Goal: Transaction & Acquisition: Purchase product/service

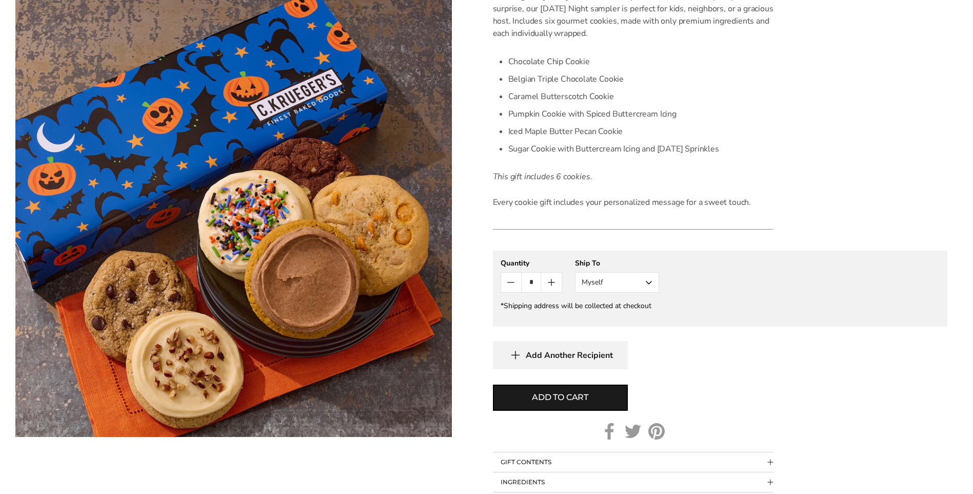
scroll to position [308, 0]
click at [549, 280] on icon "Count plus" at bounding box center [551, 282] width 12 height 12
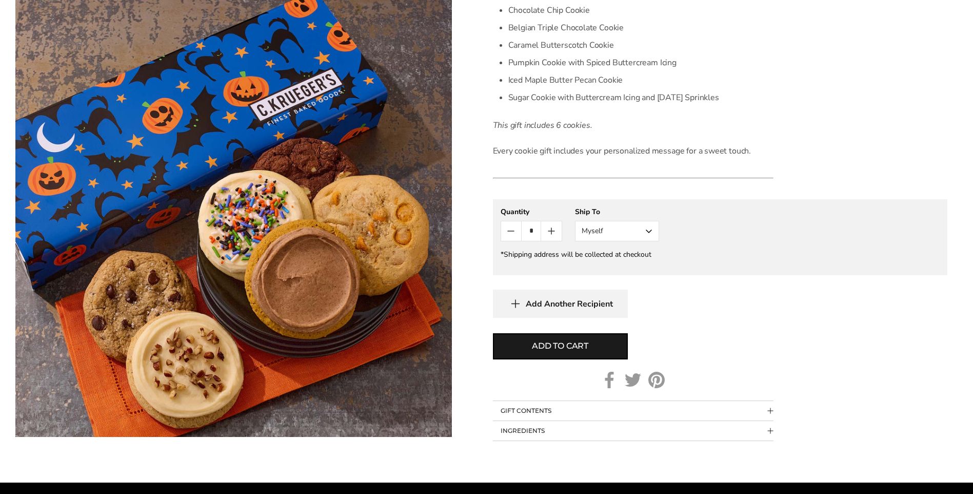
scroll to position [359, 0]
click at [557, 343] on span "Add to cart" at bounding box center [560, 345] width 56 height 12
type input "*"
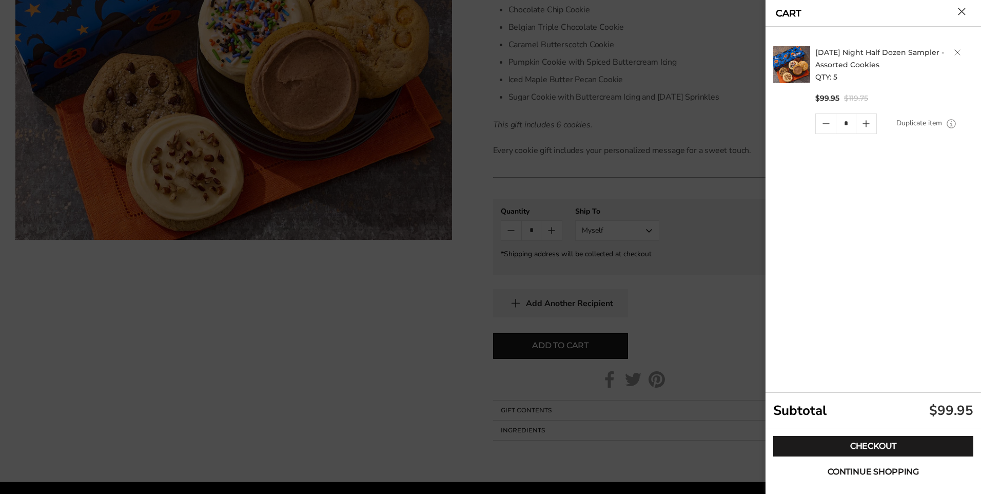
click at [878, 468] on span "Continue shopping" at bounding box center [873, 471] width 91 height 8
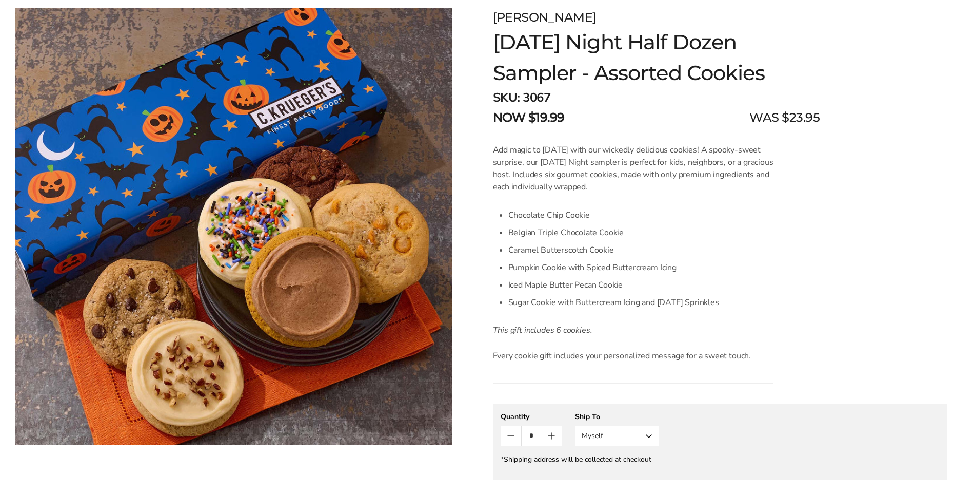
scroll to position [0, 0]
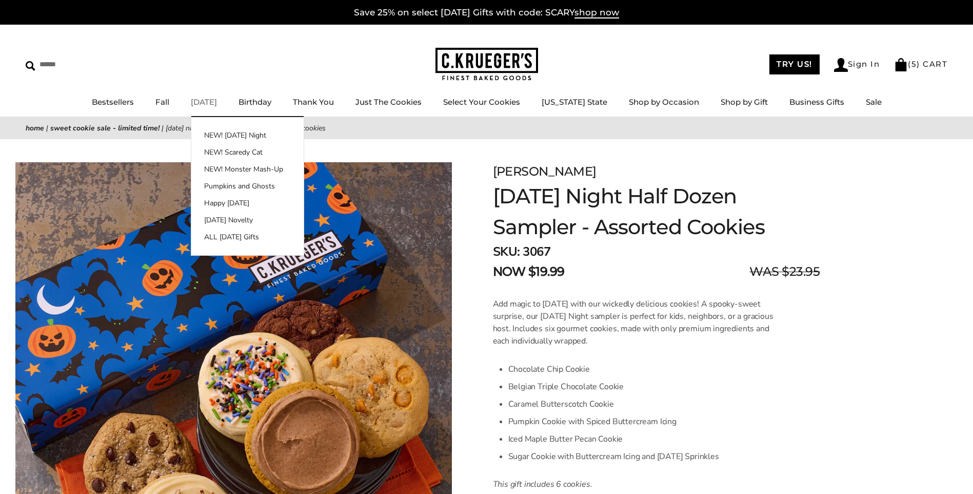
click at [208, 102] on link "[DATE]" at bounding box center [204, 102] width 26 height 10
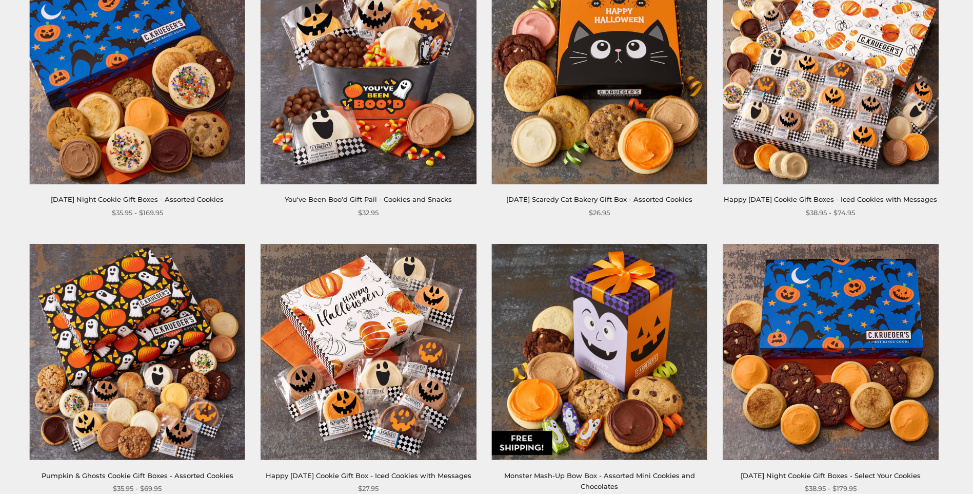
scroll to position [154, 0]
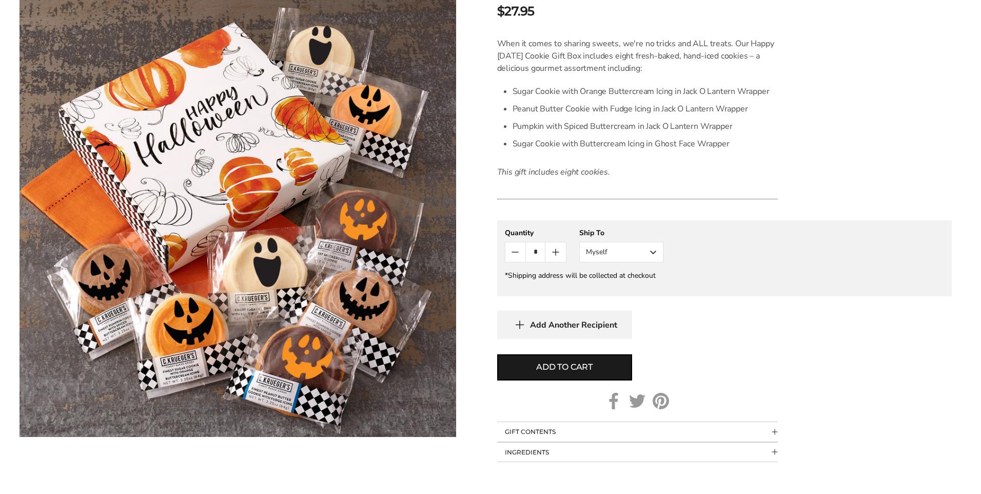
scroll to position [308, 0]
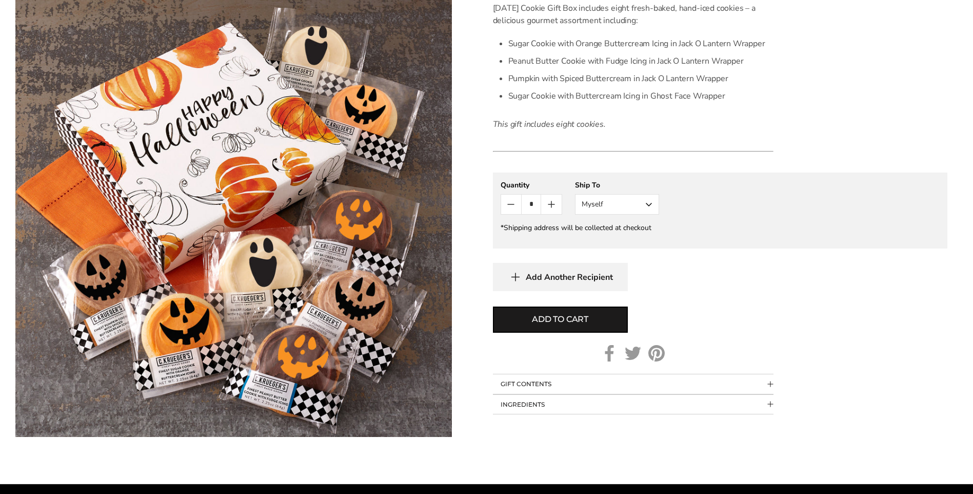
click at [552, 207] on icon "Count plus" at bounding box center [552, 204] width 0 height 6
drag, startPoint x: 552, startPoint y: 236, endPoint x: 852, endPoint y: 299, distance: 307.1
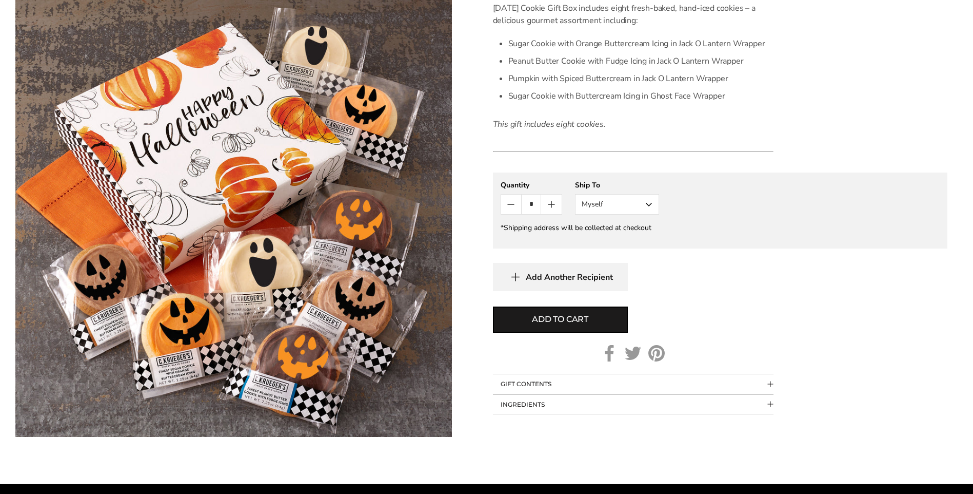
click at [852, 291] on div "Add Another Recipient" at bounding box center [720, 277] width 455 height 28
click at [570, 325] on span "Add to cart" at bounding box center [560, 319] width 56 height 12
type input "*"
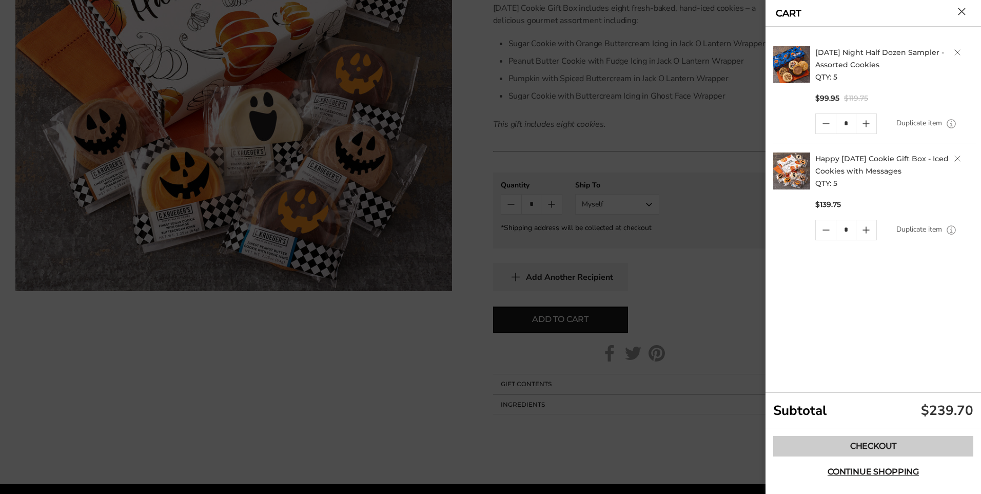
click at [868, 444] on link "Checkout" at bounding box center [873, 446] width 200 height 21
click at [828, 227] on icon "Quantity minus button" at bounding box center [826, 230] width 12 height 12
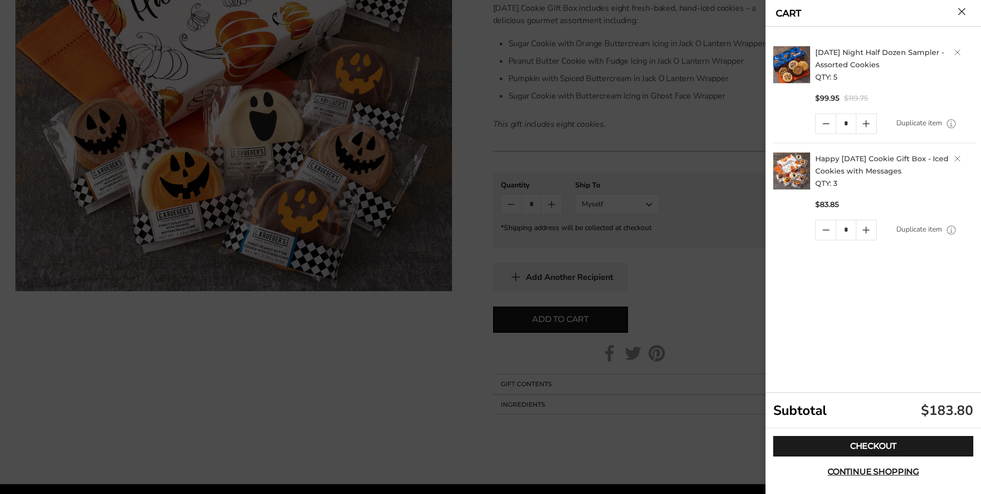
click at [824, 228] on icon "Quantity minus button" at bounding box center [826, 230] width 12 height 12
click at [824, 228] on link "Quantity minus button" at bounding box center [826, 229] width 20 height 19
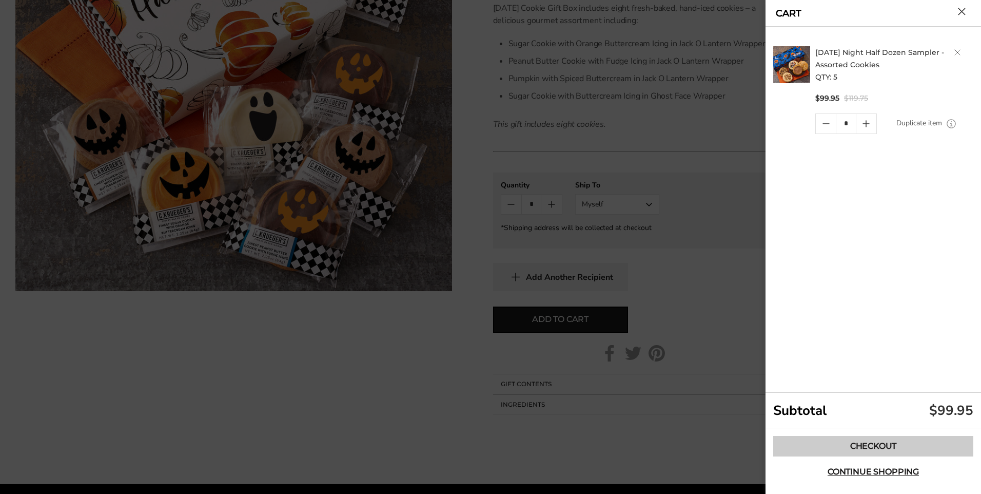
click at [875, 444] on link "Checkout" at bounding box center [873, 446] width 200 height 21
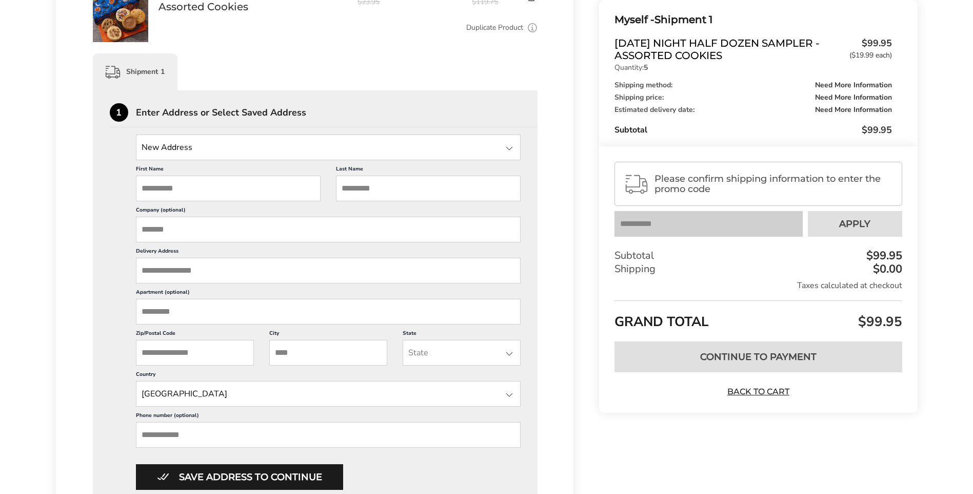
scroll to position [51, 0]
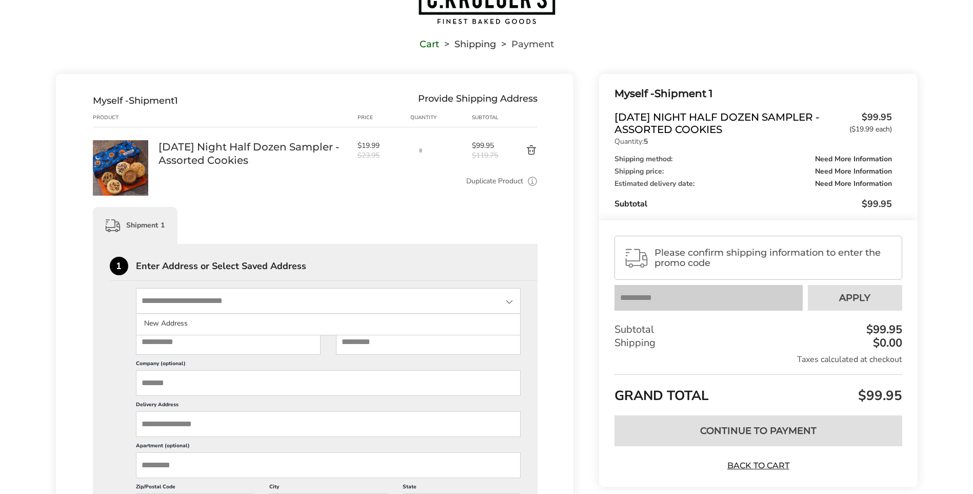
click at [195, 300] on input "State" at bounding box center [328, 301] width 385 height 26
type input "**********"
type input "******"
type input "********"
click at [508, 300] on div at bounding box center [509, 302] width 12 height 12
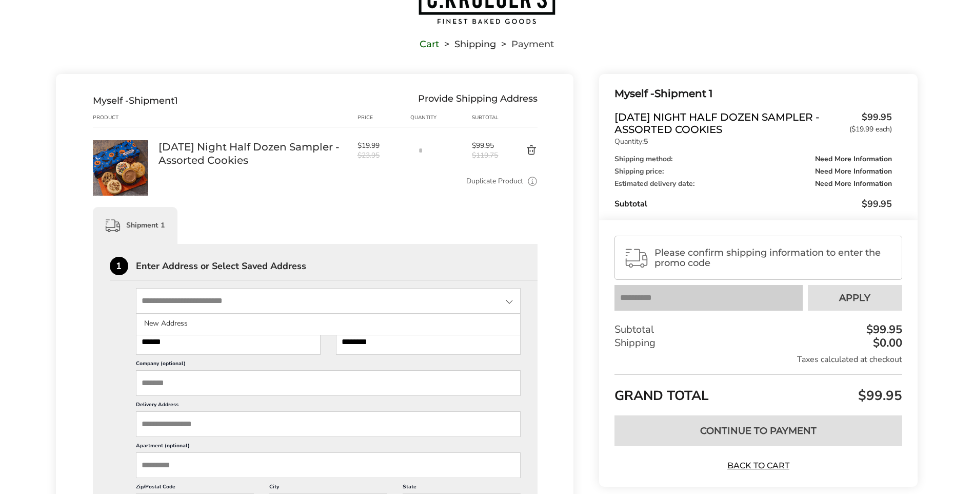
click at [507, 302] on div at bounding box center [509, 302] width 12 height 12
drag, startPoint x: 403, startPoint y: 342, endPoint x: 290, endPoint y: 343, distance: 112.4
click at [290, 343] on div "First Name ****** This is a required field Last Name ******** This is a require…" at bounding box center [328, 477] width 385 height 329
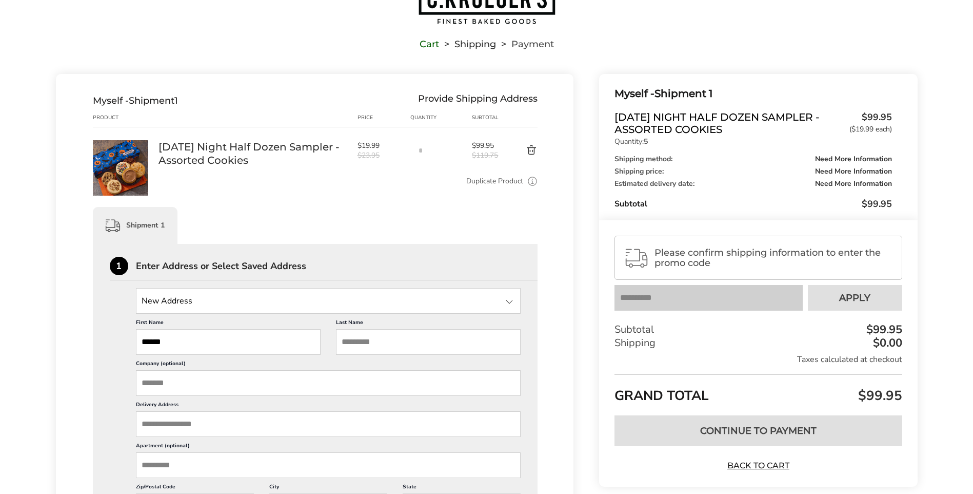
drag, startPoint x: 193, startPoint y: 334, endPoint x: 74, endPoint y: 332, distance: 119.6
click at [184, 342] on input "First Name" at bounding box center [228, 342] width 185 height 26
type input "*****"
type input "********"
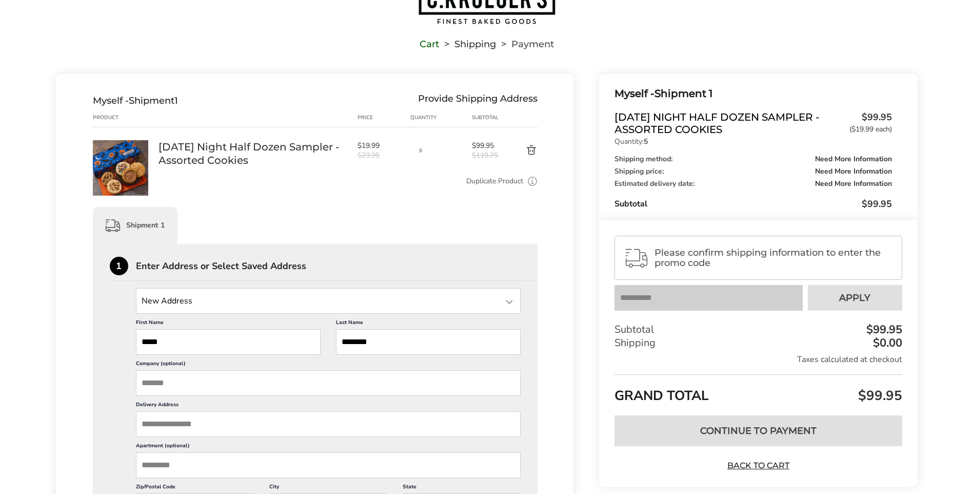
click at [165, 424] on input "Delivery Address" at bounding box center [328, 424] width 385 height 26
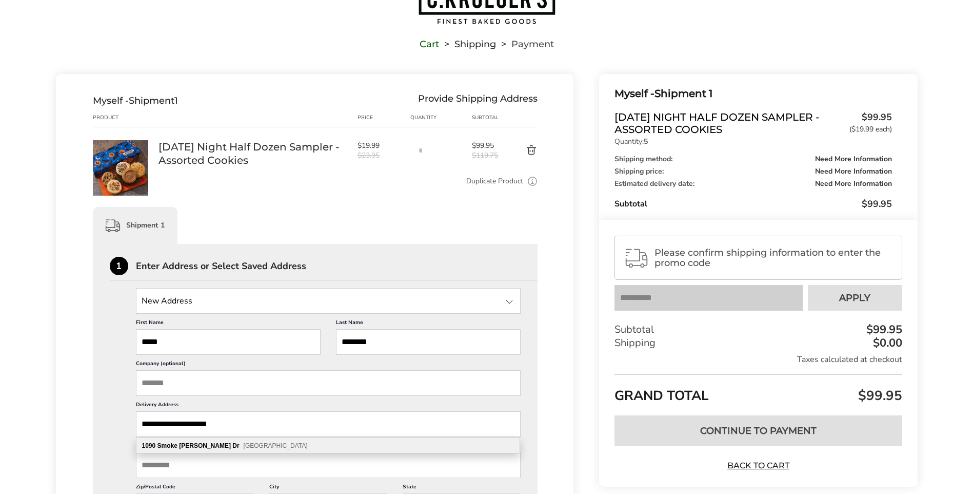
scroll to position [1, 0]
type input "**********"
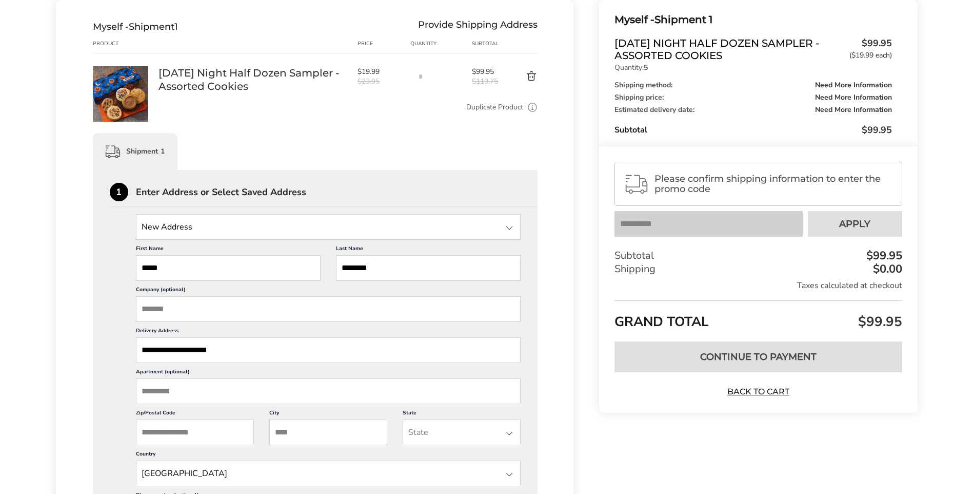
scroll to position [154, 0]
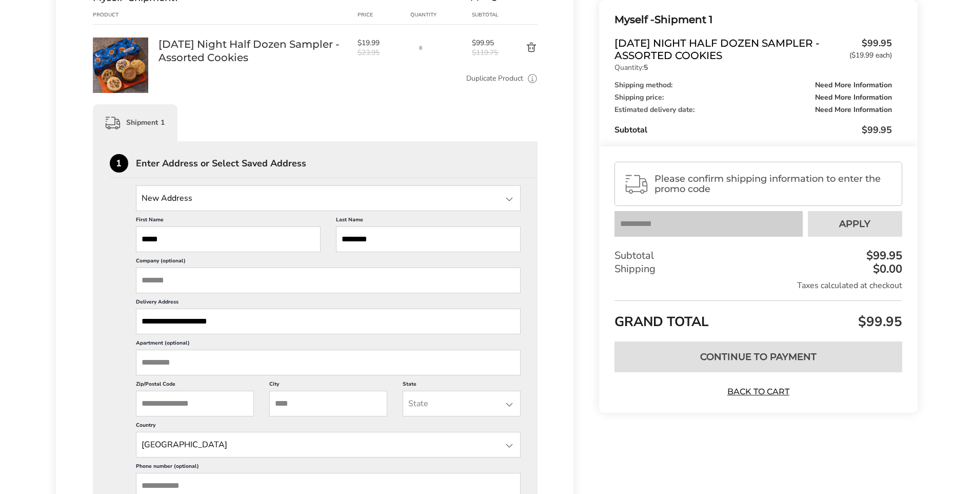
click at [174, 403] on input "Zip/Postal Code" at bounding box center [195, 403] width 118 height 26
type input "*****"
click at [296, 407] on input "City" at bounding box center [328, 403] width 118 height 26
type input "**********"
type input "*"
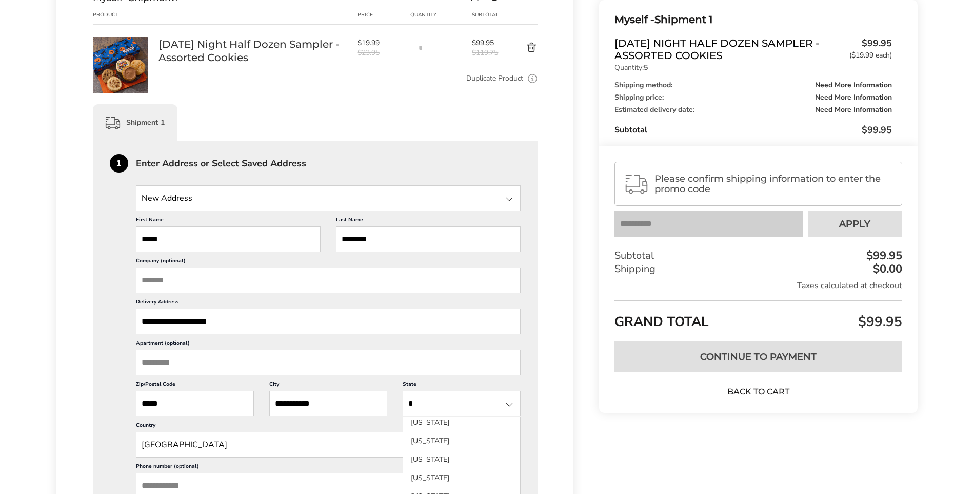
scroll to position [339, 0]
click at [435, 466] on li "[US_STATE]" at bounding box center [461, 456] width 117 height 18
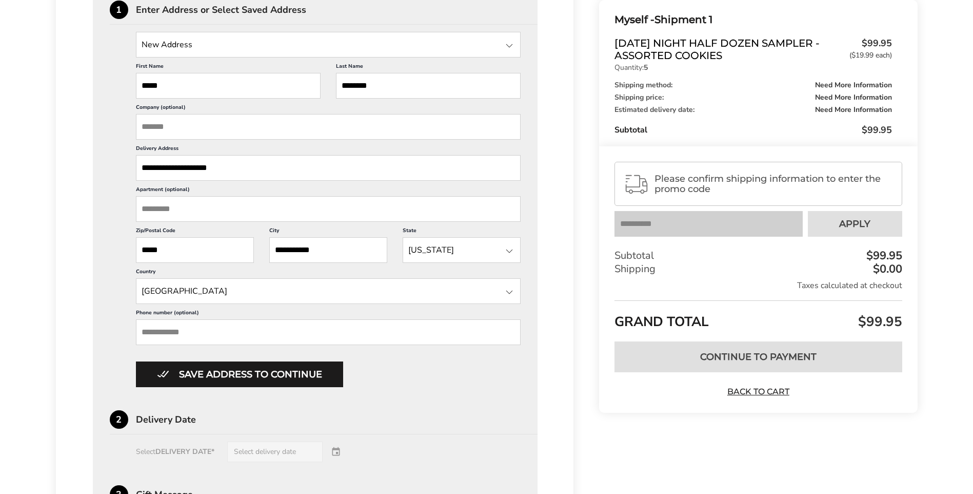
scroll to position [308, 0]
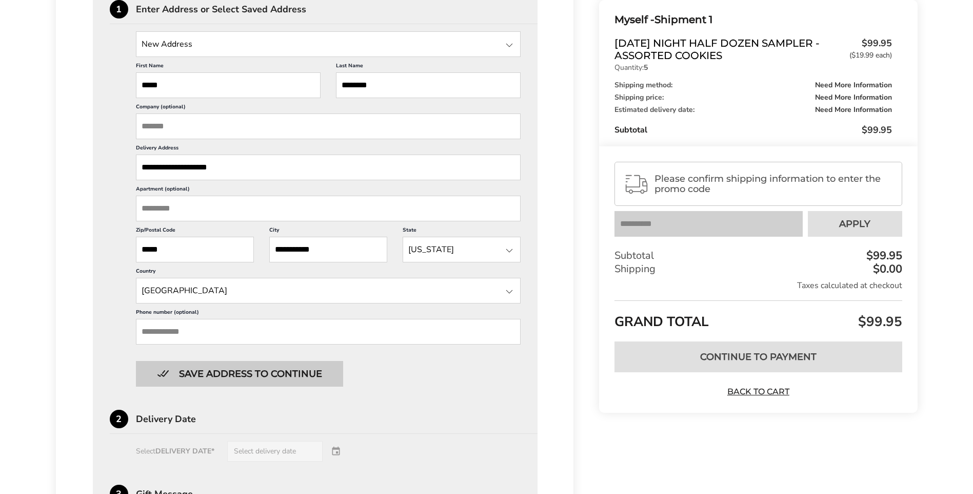
click at [309, 372] on button "Save address to continue" at bounding box center [239, 374] width 207 height 26
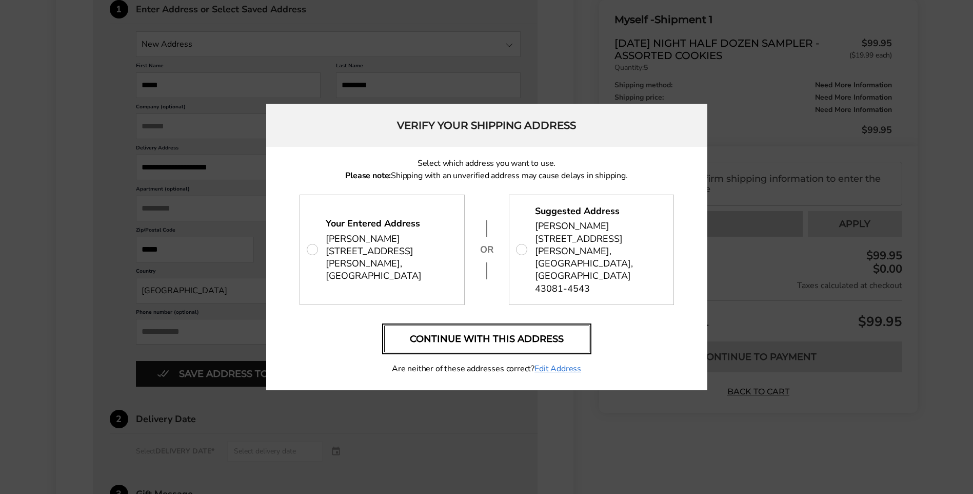
click at [491, 325] on button "Continue with this address" at bounding box center [486, 338] width 205 height 27
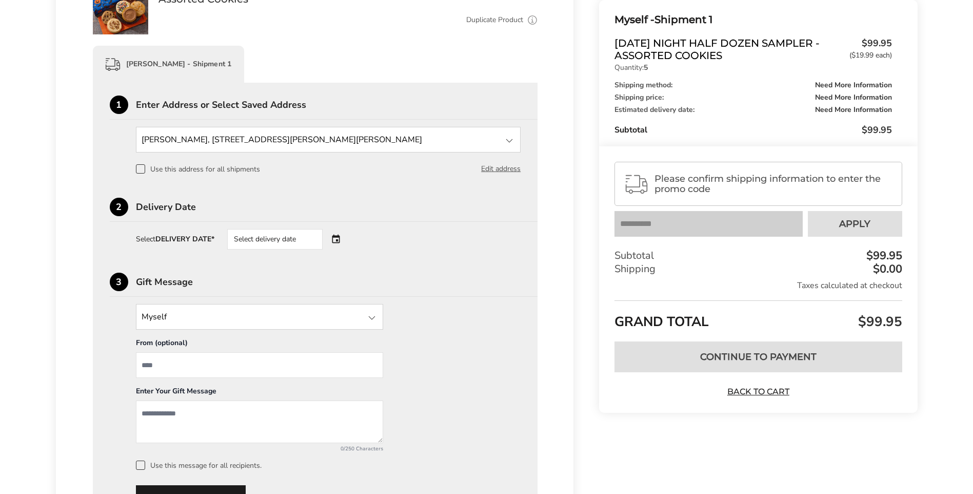
scroll to position [226, 0]
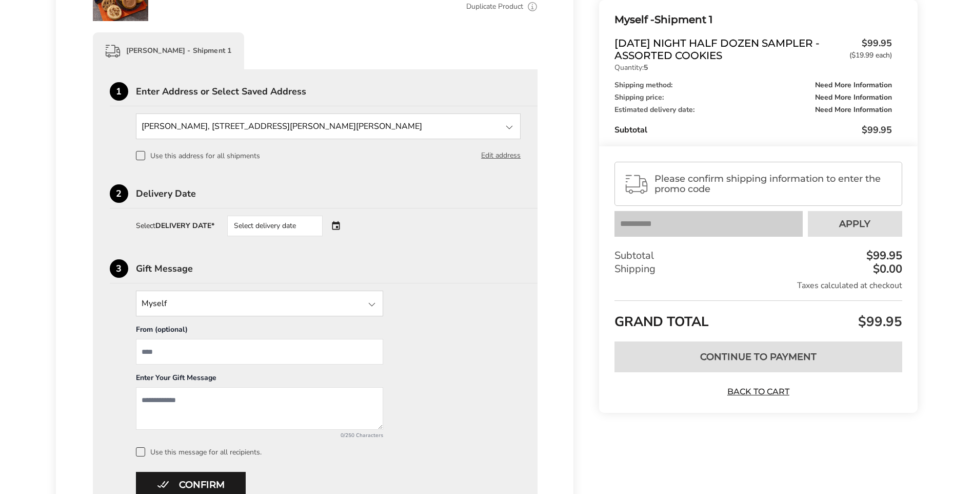
click at [338, 225] on div "Select delivery date" at bounding box center [289, 225] width 124 height 21
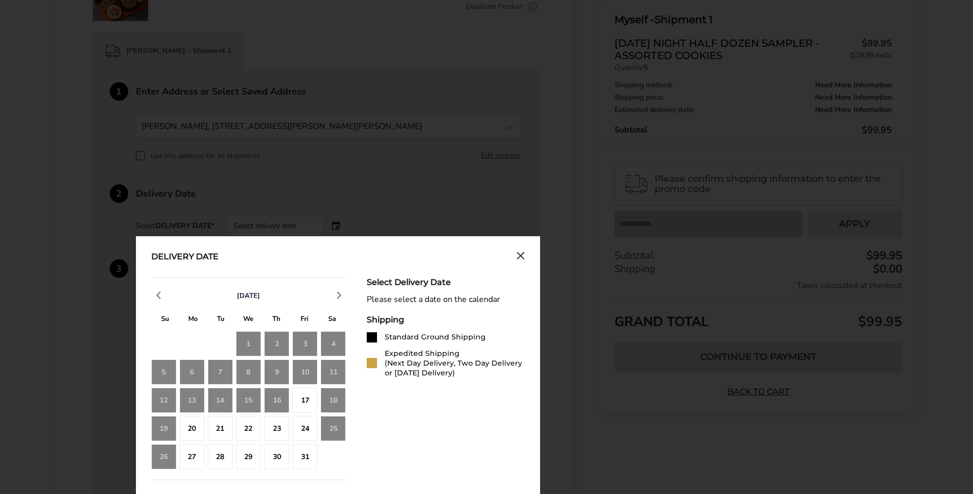
click at [336, 428] on div "25" at bounding box center [333, 428] width 25 height 25
click at [307, 428] on div "24" at bounding box center [304, 428] width 25 height 25
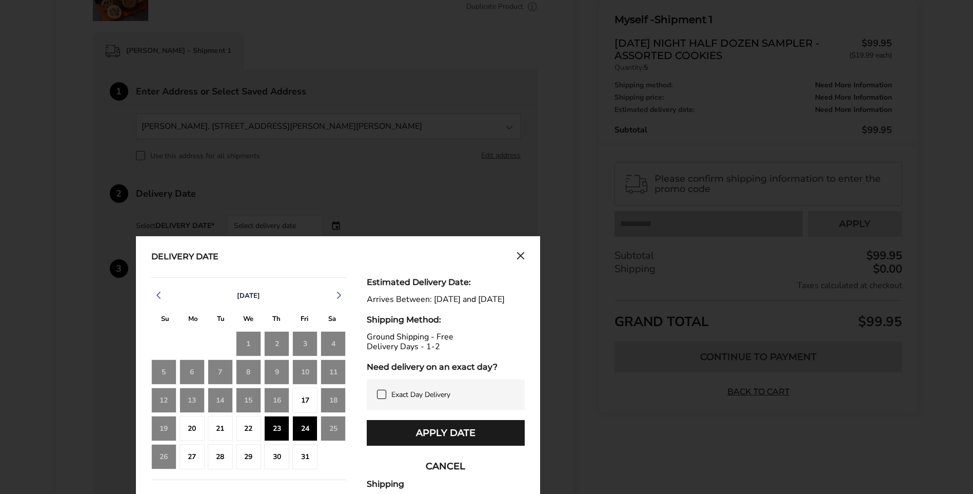
click at [273, 422] on div "23" at bounding box center [276, 428] width 25 height 25
click at [302, 425] on div "24" at bounding box center [304, 428] width 25 height 25
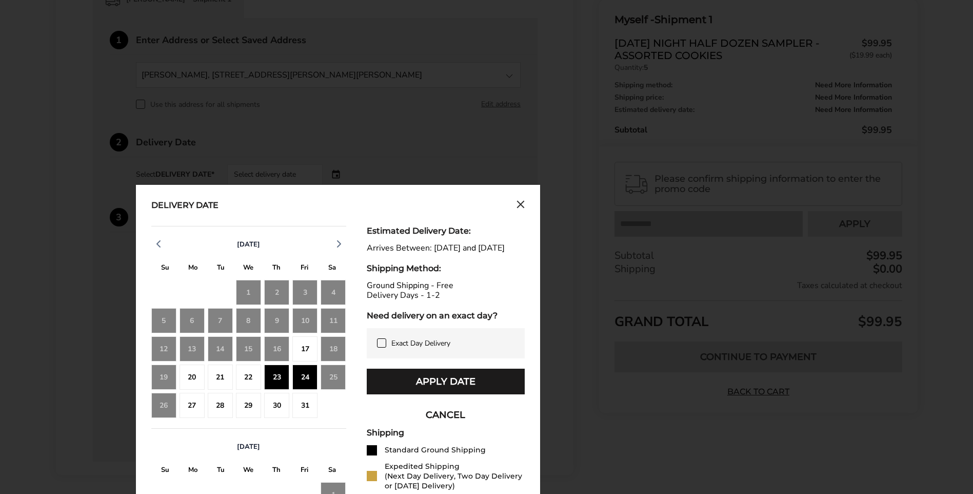
scroll to position [328, 0]
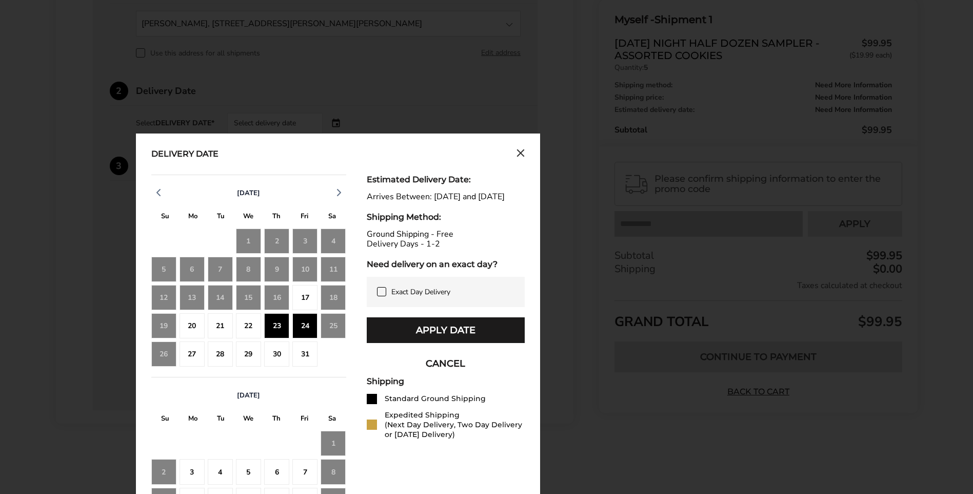
click at [194, 351] on div "27" at bounding box center [192, 353] width 25 height 25
click at [219, 355] on div "28" at bounding box center [220, 353] width 25 height 25
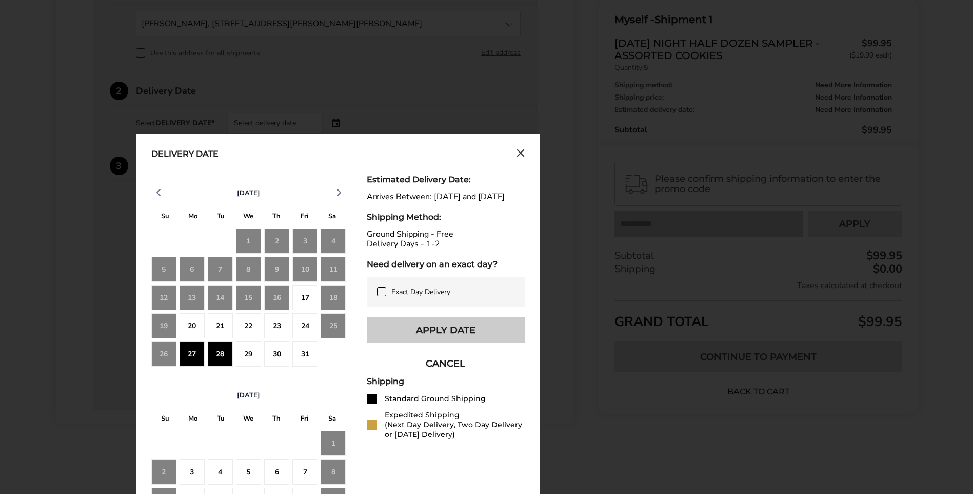
click at [445, 338] on button "Apply Date" at bounding box center [446, 330] width 158 height 26
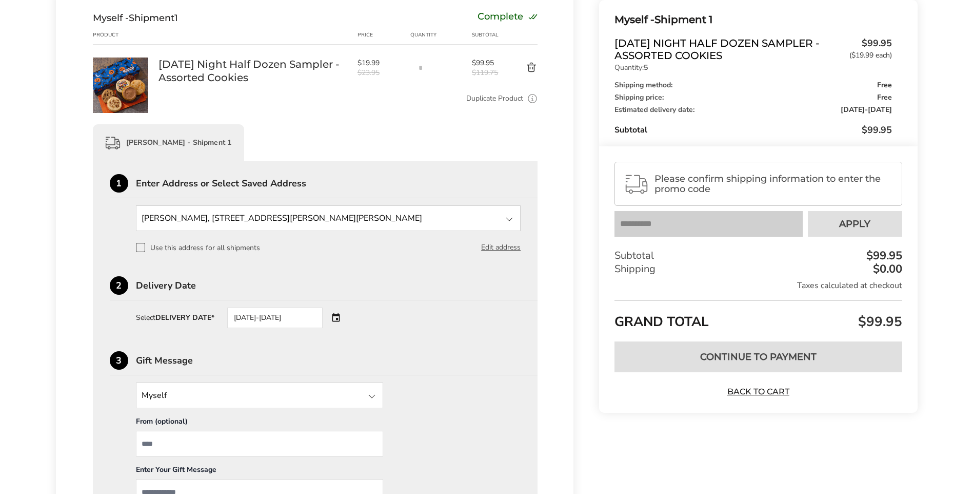
scroll to position [222, 0]
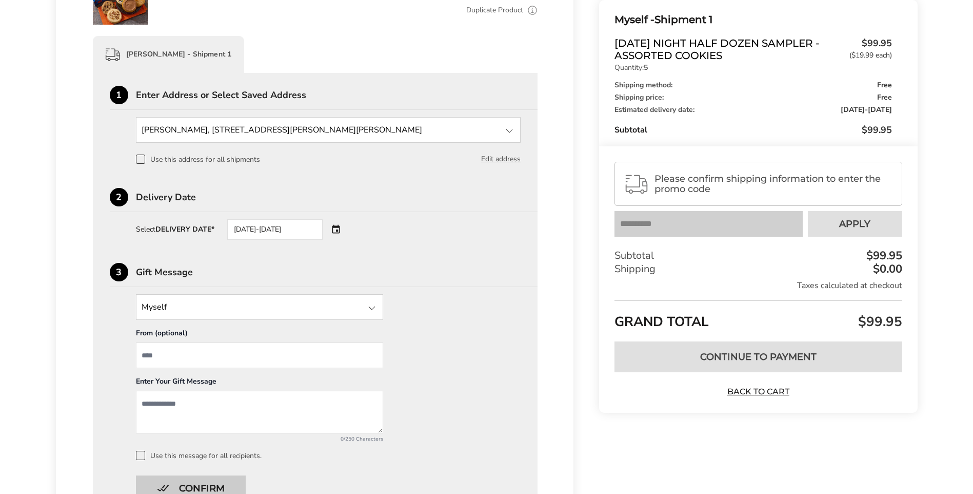
click at [197, 485] on button "Confirm" at bounding box center [191, 488] width 110 height 26
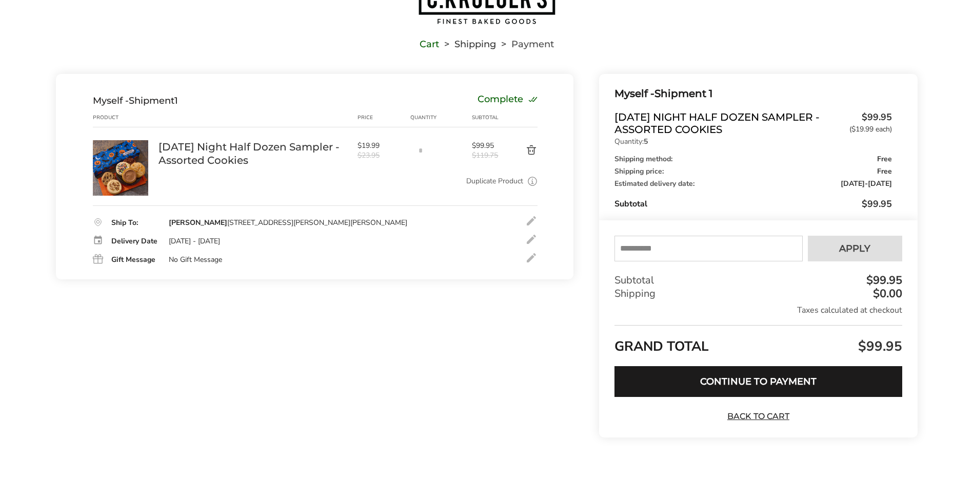
click at [623, 246] on input "text" at bounding box center [709, 248] width 188 height 26
type input "*****"
click at [845, 245] on span "Apply" at bounding box center [854, 248] width 31 height 9
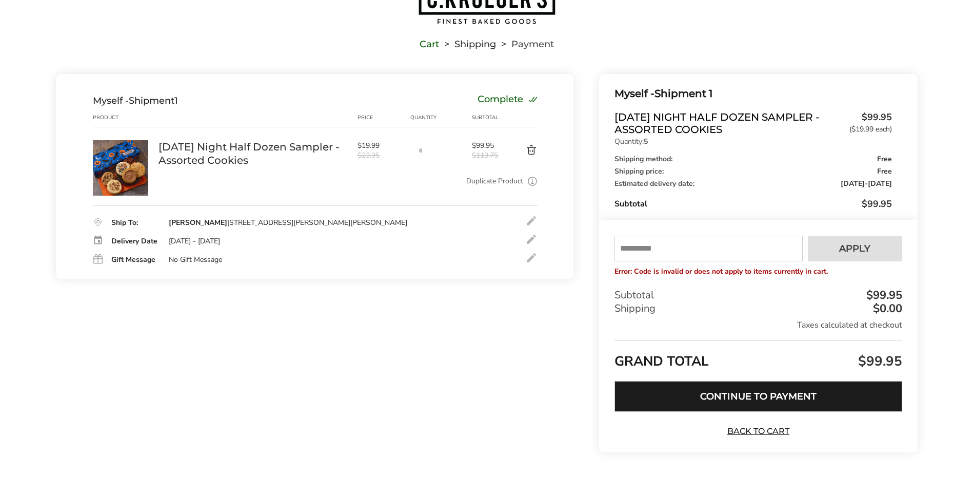
click at [752, 397] on button "Continue to Payment" at bounding box center [758, 396] width 287 height 31
